Goal: Check status

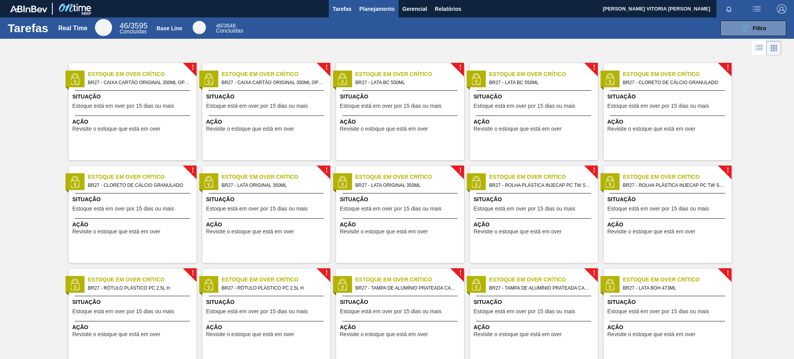
click at [384, 5] on span "Planejamento" at bounding box center [376, 8] width 35 height 9
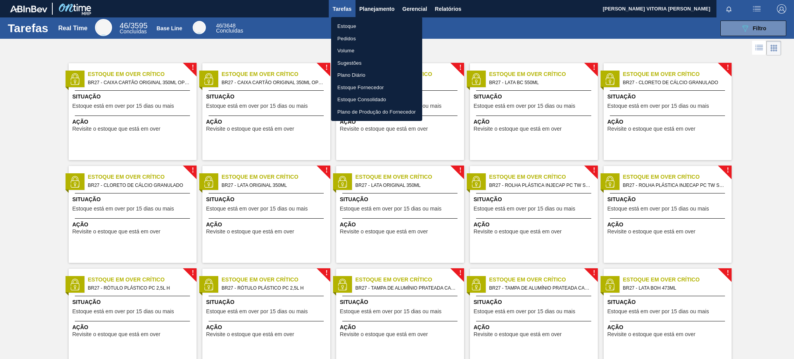
click at [372, 25] on li "Estoque" at bounding box center [376, 26] width 91 height 12
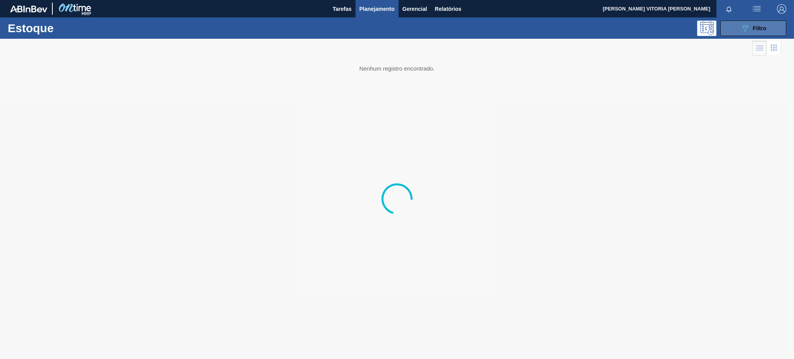
click at [740, 28] on icon "089F7B8B-B2A5-4AFE-B5C0-19BA573D28AC" at bounding box center [744, 28] width 9 height 9
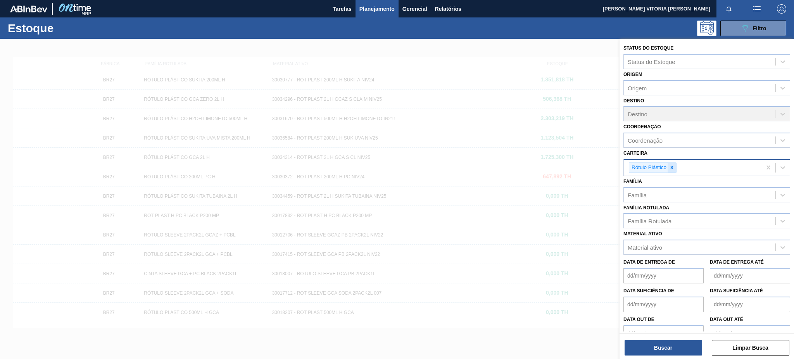
click at [670, 163] on div at bounding box center [671, 168] width 9 height 10
click at [662, 246] on div "Material ativo" at bounding box center [698, 245] width 151 height 11
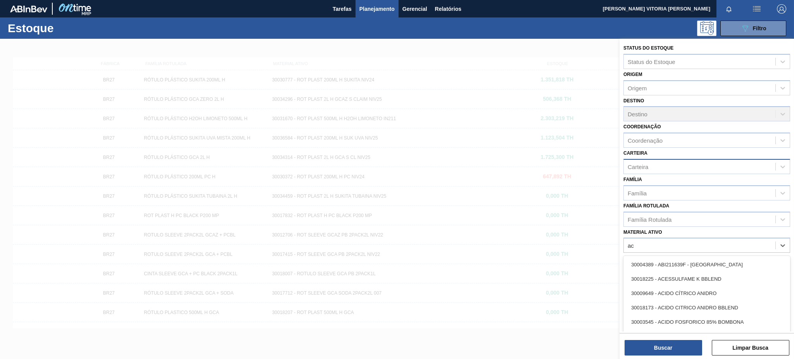
type ativo "acu"
click at [706, 311] on div "30003518 - ACUCAR;REFINADO;GRANULADO;;" at bounding box center [706, 307] width 167 height 14
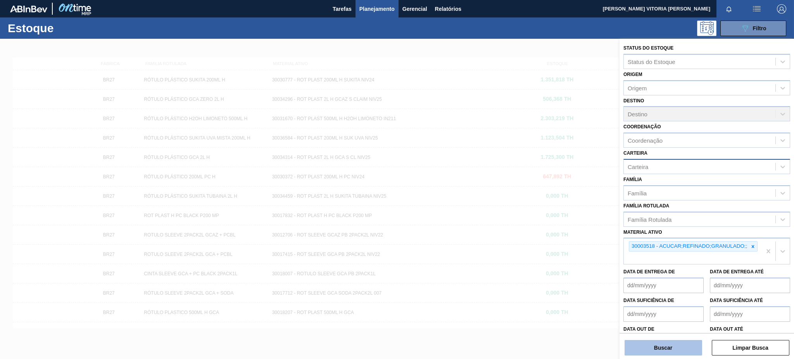
click at [679, 345] on button "Buscar" at bounding box center [662, 347] width 77 height 15
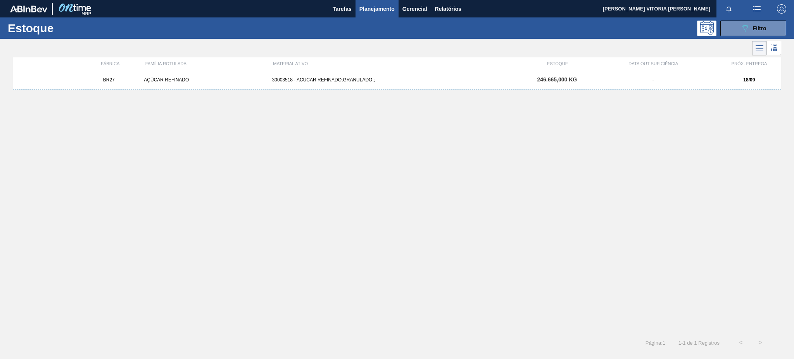
click at [318, 79] on div "30003518 - ACUCAR;REFINADO;GRANULADO;;" at bounding box center [397, 79] width 256 height 5
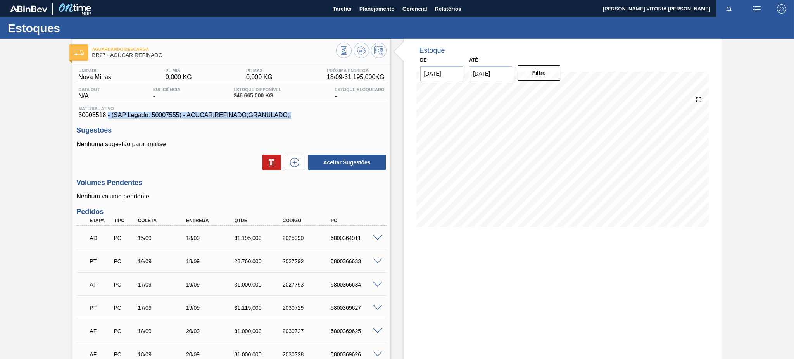
drag, startPoint x: 107, startPoint y: 114, endPoint x: 88, endPoint y: 117, distance: 19.7
click at [62, 132] on div "Aguardando Descarga BR27 - AÇÚCAR REFINADO Unidade Nova Minas PE MIN 0,000 KG P…" at bounding box center [397, 362] width 794 height 646
click at [90, 117] on span "30003518 - (SAP Legado: 50007555) - ACUCAR;REFINADO;GRANULADO;;" at bounding box center [231, 115] width 306 height 7
drag, startPoint x: 76, startPoint y: 115, endPoint x: 108, endPoint y: 117, distance: 31.4
click at [108, 117] on div "Material ativo 30003518 - (SAP Legado: 50007555) - ACUCAR;REFINADO;GRANULADO;;" at bounding box center [231, 112] width 310 height 12
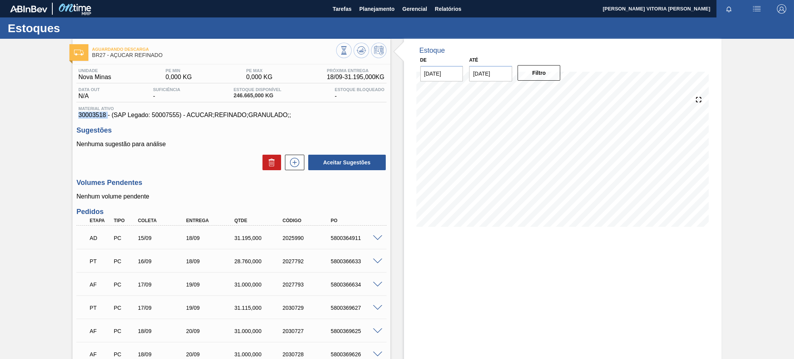
click at [105, 116] on span "30003518 - (SAP Legado: 50007555) - ACUCAR;REFINADO;GRANULADO;;" at bounding box center [231, 115] width 306 height 7
drag, startPoint x: 106, startPoint y: 115, endPoint x: 72, endPoint y: 114, distance: 33.3
copy span "30003518"
click at [265, 93] on span "246.665,000 KG" at bounding box center [257, 96] width 48 height 6
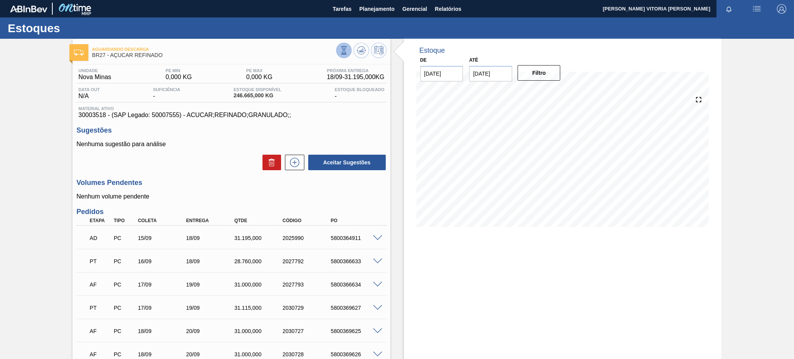
click at [342, 51] on icon at bounding box center [343, 50] width 9 height 9
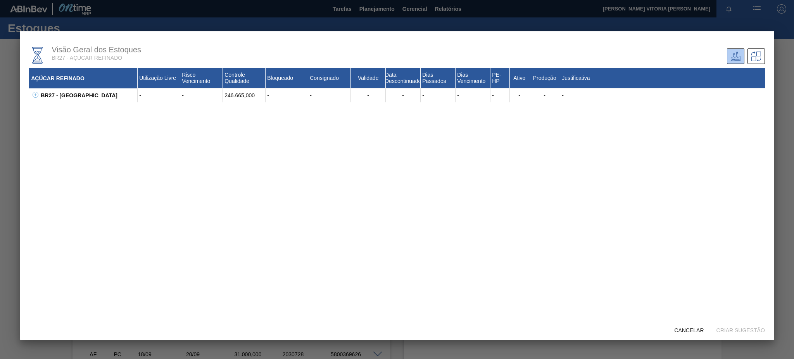
click at [35, 93] on icon at bounding box center [36, 95] width 6 height 6
click at [680, 329] on span "Cancelar" at bounding box center [689, 330] width 42 height 6
